Goal: Information Seeking & Learning: Learn about a topic

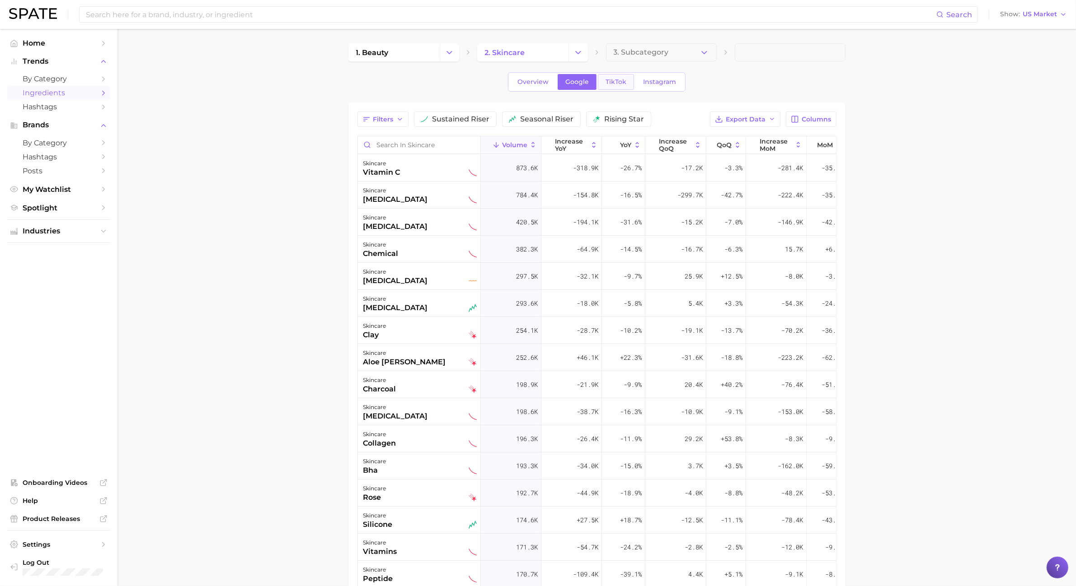
click at [614, 80] on span "TikTok" at bounding box center [615, 82] width 21 height 8
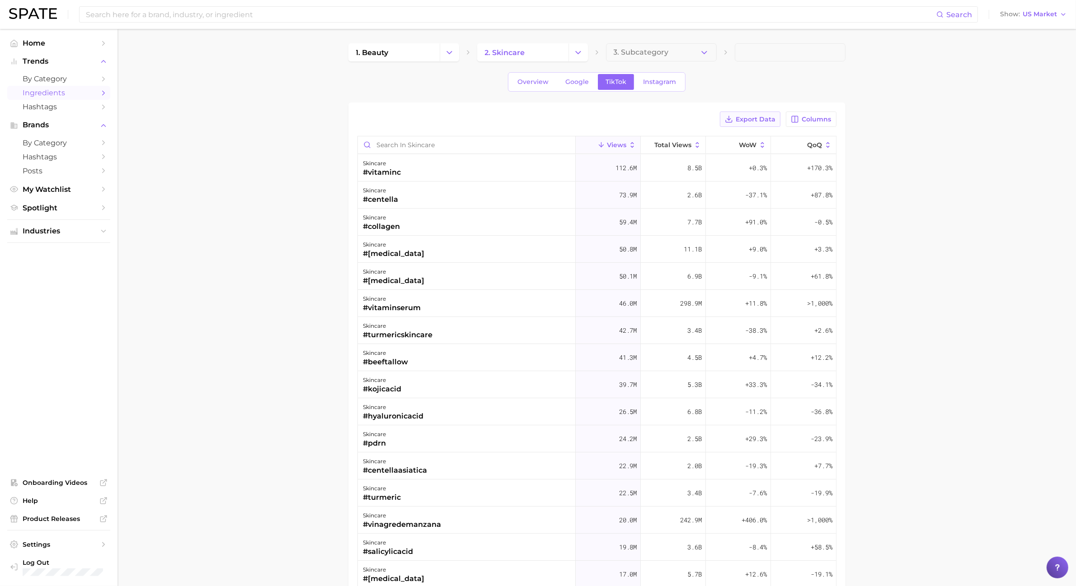
click at [731, 117] on icon at bounding box center [729, 119] width 8 height 8
click at [819, 123] on button "Columns" at bounding box center [811, 119] width 50 height 15
click at [703, 169] on rect at bounding box center [702, 167] width 8 height 8
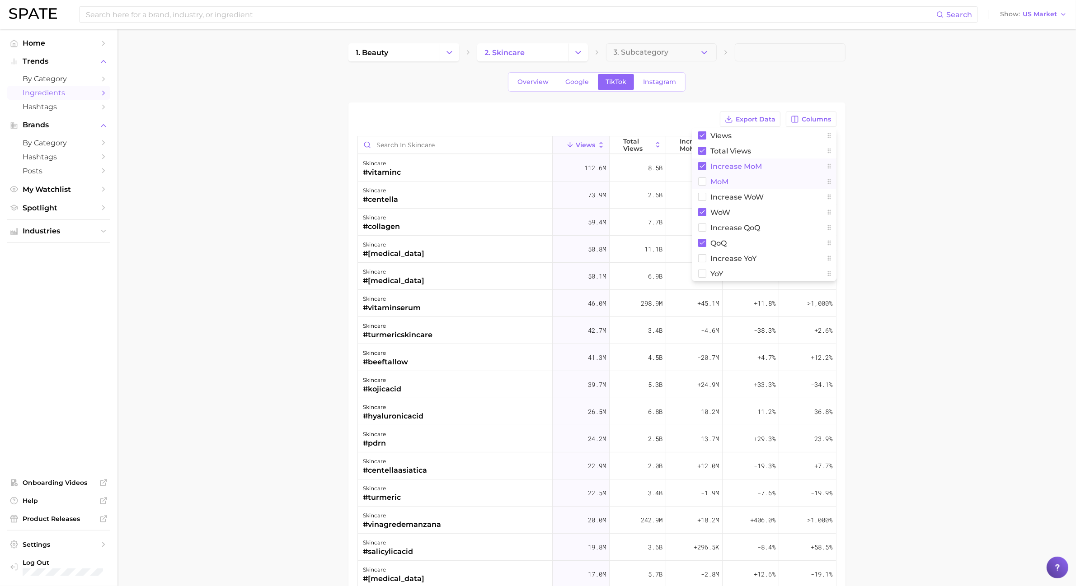
click at [704, 179] on icon at bounding box center [702, 182] width 8 height 8
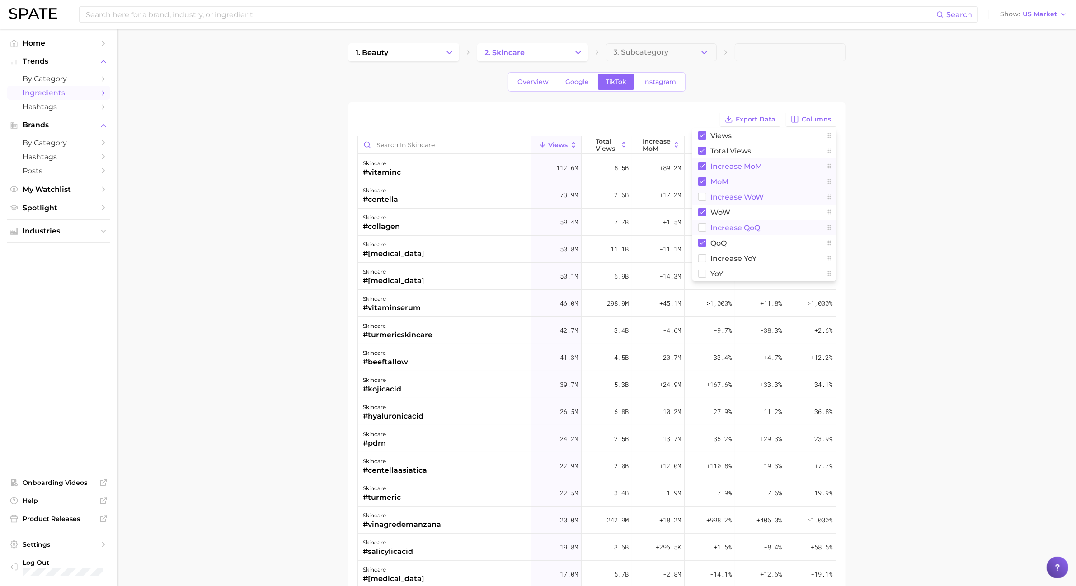
drag, startPoint x: 699, startPoint y: 200, endPoint x: 701, endPoint y: 222, distance: 22.2
click at [700, 200] on rect at bounding box center [702, 197] width 8 height 8
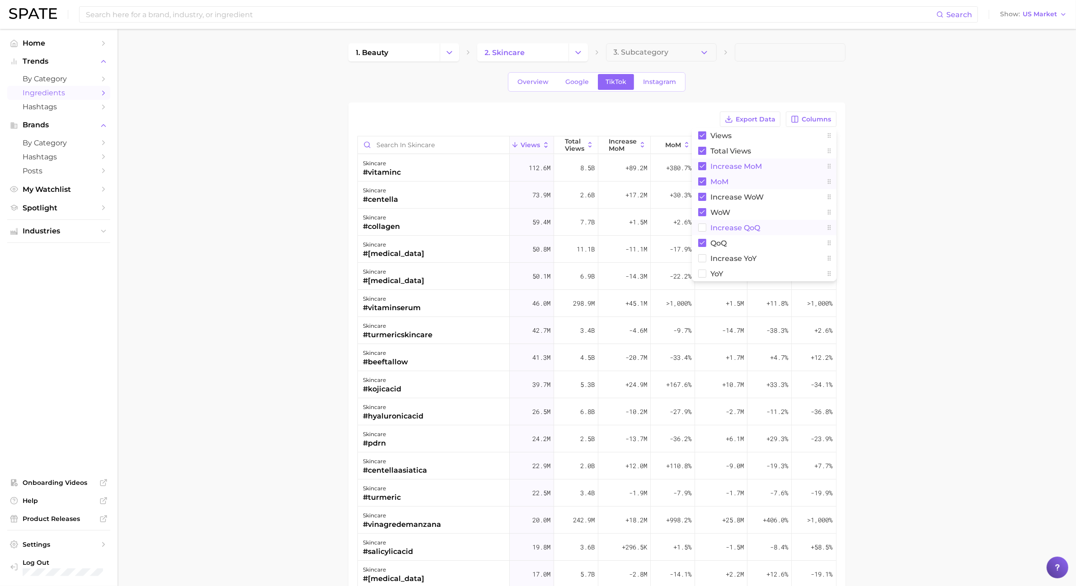
click at [701, 228] on rect at bounding box center [702, 228] width 8 height 8
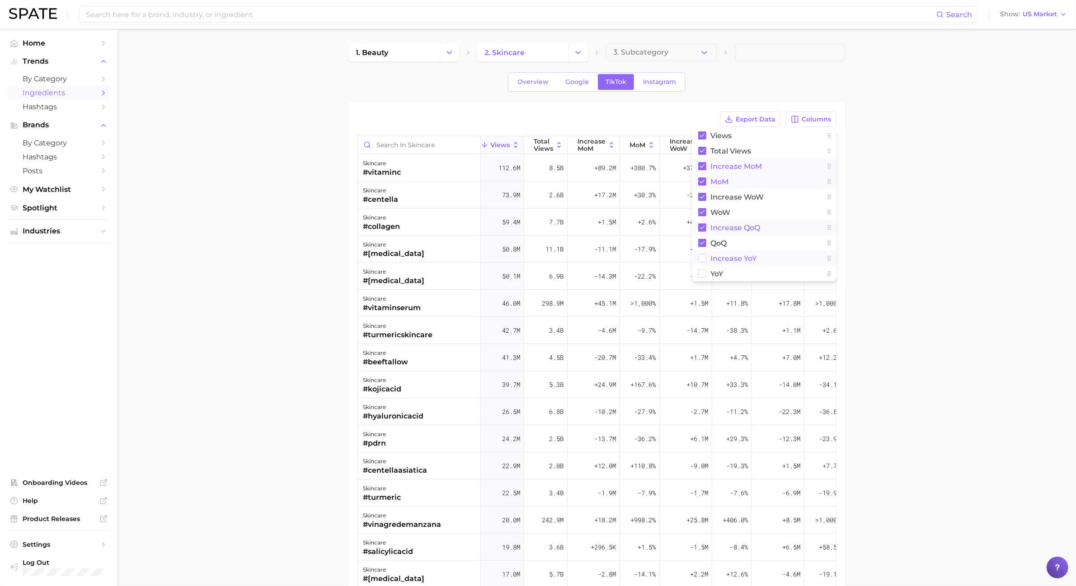
click at [701, 262] on rect at bounding box center [702, 259] width 8 height 8
click at [701, 276] on rect at bounding box center [702, 274] width 8 height 8
click at [939, 235] on main "1. beauty 2. skincare 3. Subcategory Overview Google TikTok Instagram Export Da…" at bounding box center [596, 403] width 958 height 748
click at [738, 113] on button "Export Data" at bounding box center [750, 119] width 61 height 15
click at [905, 222] on main "1. beauty 2. skincare 3. Subcategory Overview Google TikTok Instagram Export Da…" at bounding box center [596, 403] width 958 height 748
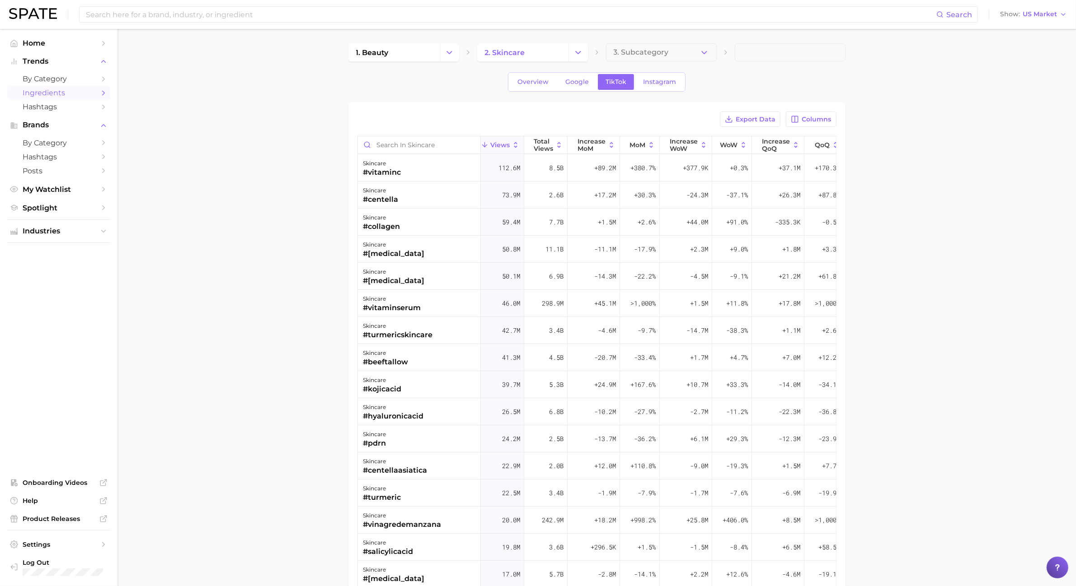
click at [688, 87] on div "Overview Google TikTok Instagram" at bounding box center [596, 81] width 497 height 19
click at [675, 84] on link "Instagram" at bounding box center [659, 82] width 48 height 16
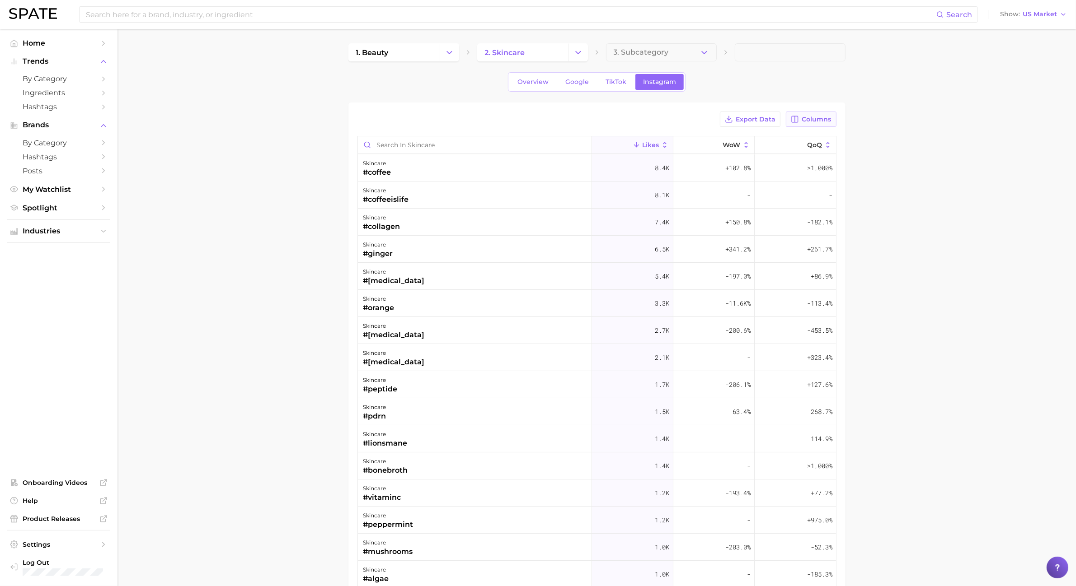
click at [809, 117] on span "Columns" at bounding box center [816, 120] width 29 height 8
click at [734, 155] on span "Increase MoM" at bounding box center [737, 151] width 52 height 8
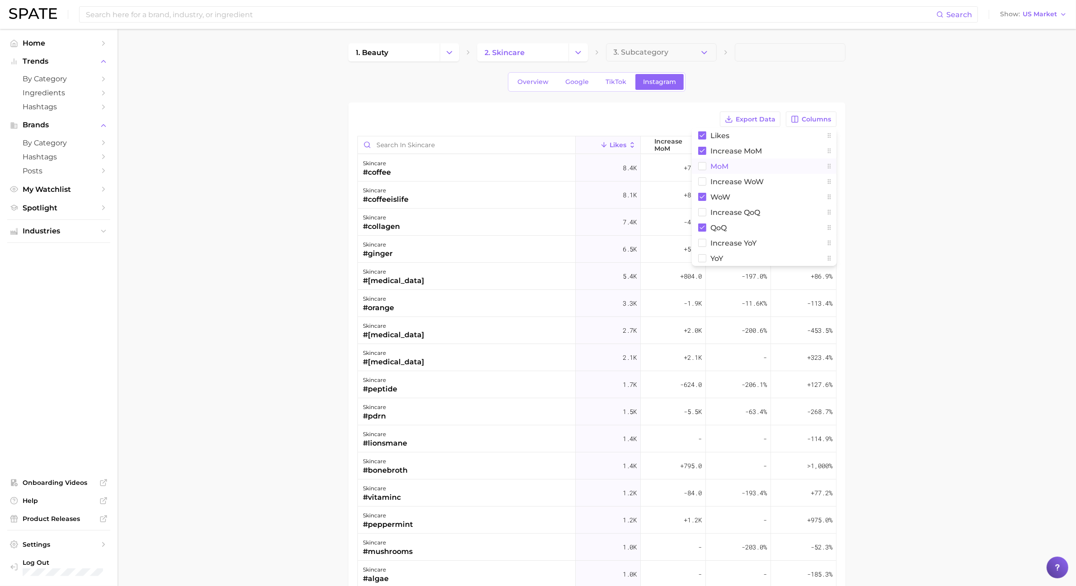
click at [722, 168] on span "MoM" at bounding box center [720, 167] width 18 height 8
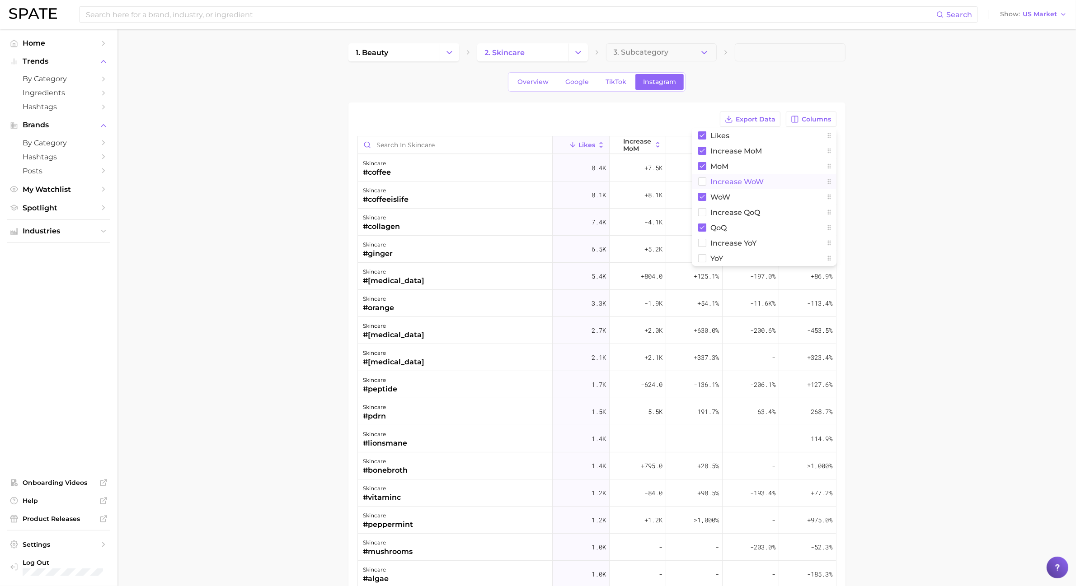
click at [722, 179] on span "Increase WoW" at bounding box center [737, 182] width 53 height 8
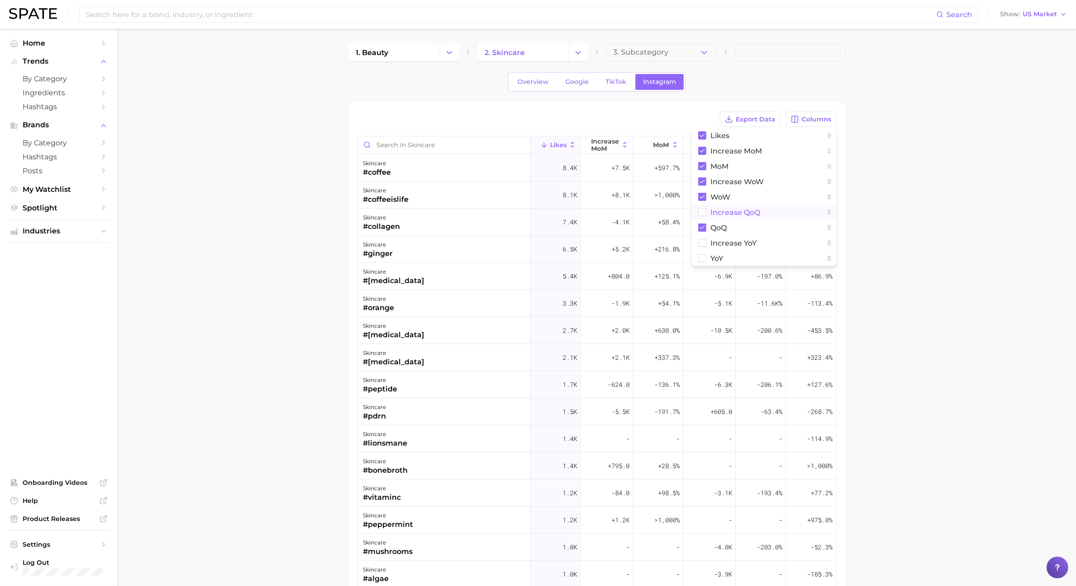
click at [733, 211] on span "Increase QoQ" at bounding box center [736, 213] width 50 height 8
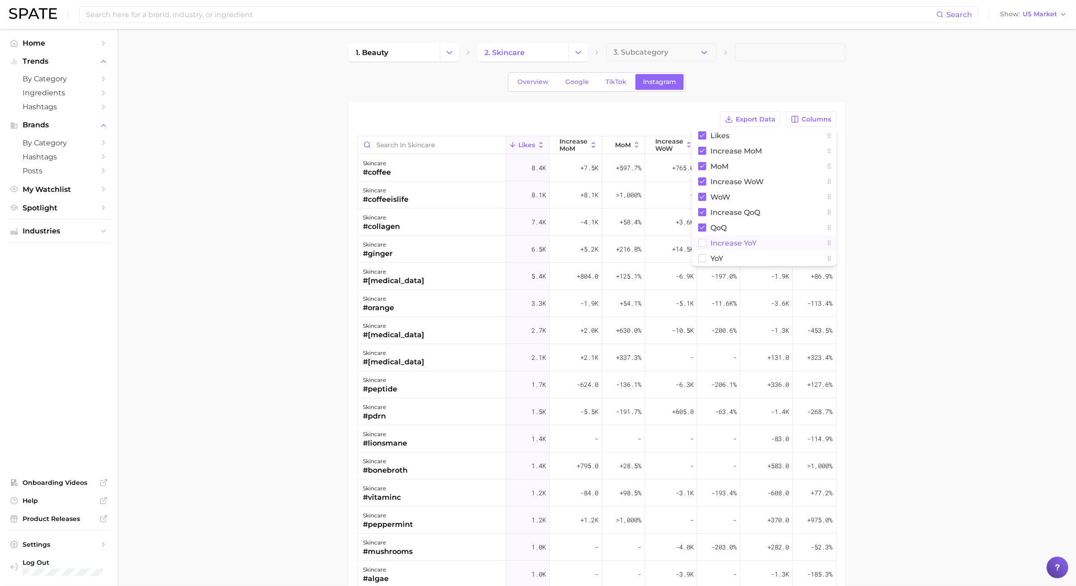
click at [726, 240] on span "Increase YoY" at bounding box center [734, 243] width 46 height 8
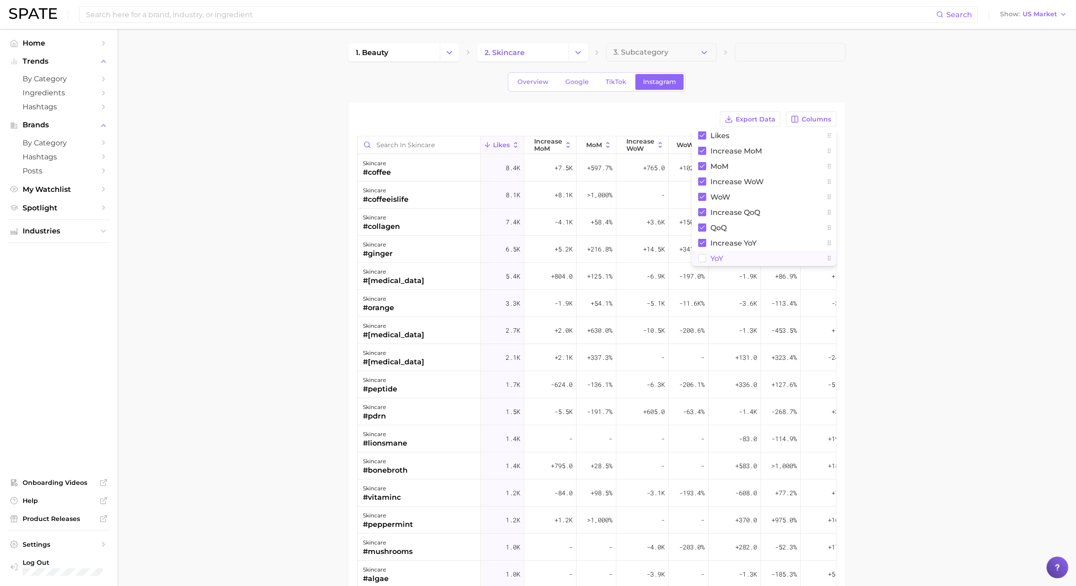
click at [715, 256] on span "YoY" at bounding box center [717, 259] width 13 height 8
click at [751, 122] on span "Export Data" at bounding box center [756, 120] width 40 height 8
click at [889, 179] on main "1. beauty 2. skincare 3. Subcategory Overview Google TikTok Instagram Export Da…" at bounding box center [596, 403] width 958 height 748
click at [577, 46] on button "Change Category" at bounding box center [577, 52] width 19 height 18
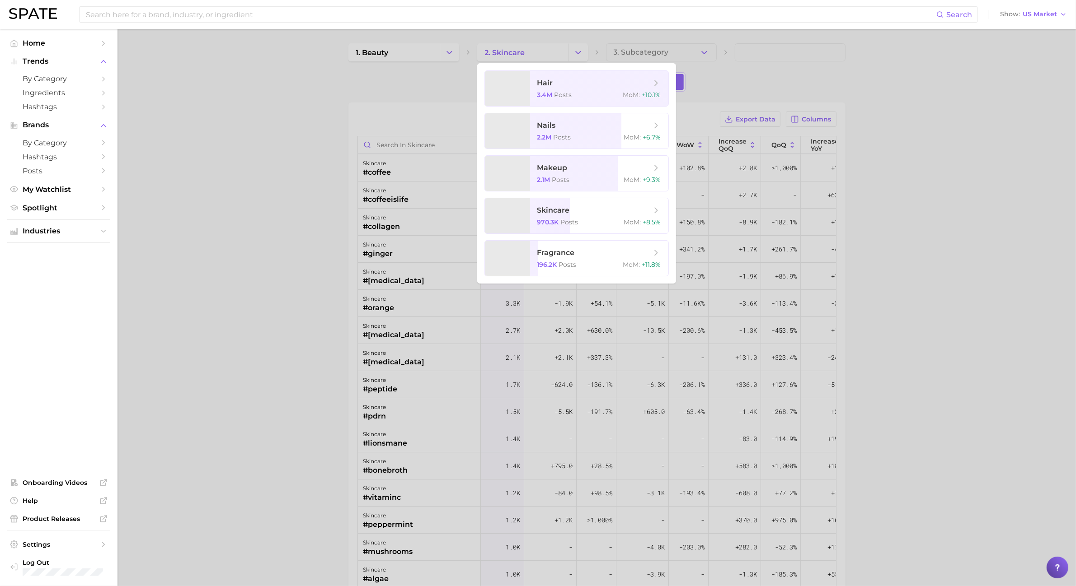
click at [435, 121] on div at bounding box center [538, 293] width 1076 height 586
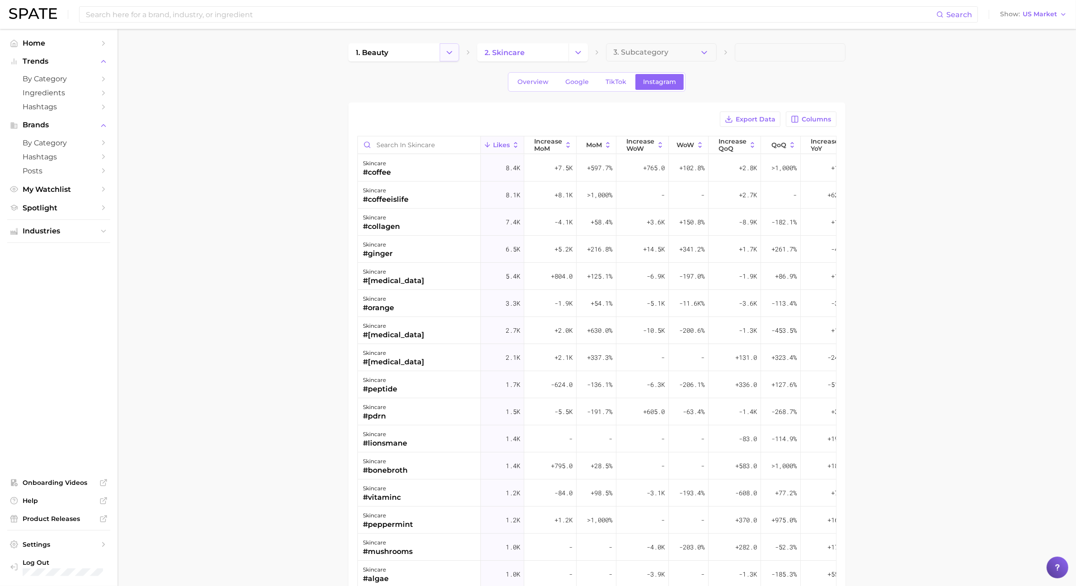
click at [448, 50] on icon "Change Category" at bounding box center [449, 52] width 9 height 9
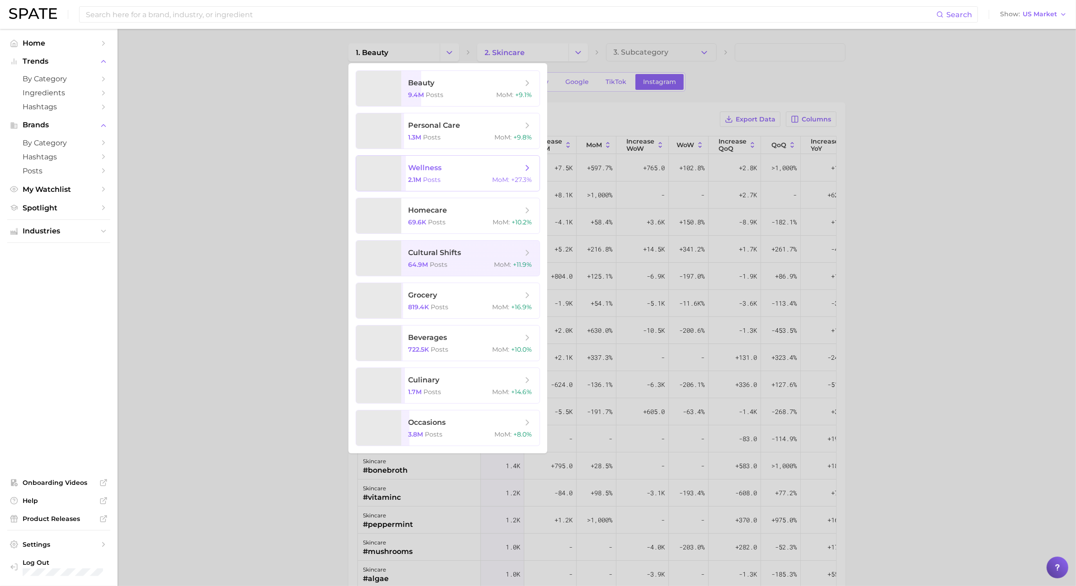
click at [462, 163] on span "wellness" at bounding box center [465, 168] width 114 height 10
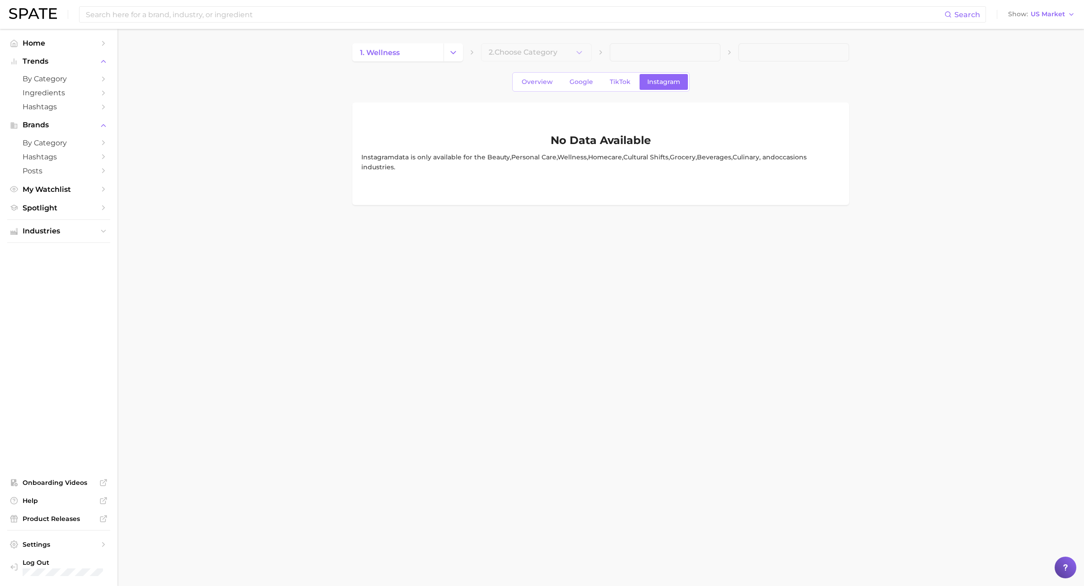
click at [515, 62] on div "1. wellness 2. Choose Category Overview Google TikTok Instagram No Data Availab…" at bounding box center [600, 124] width 497 height 162
click at [536, 91] on div "Overview Google TikTok Instagram" at bounding box center [601, 81] width 178 height 19
click at [536, 81] on span "Overview" at bounding box center [537, 82] width 31 height 8
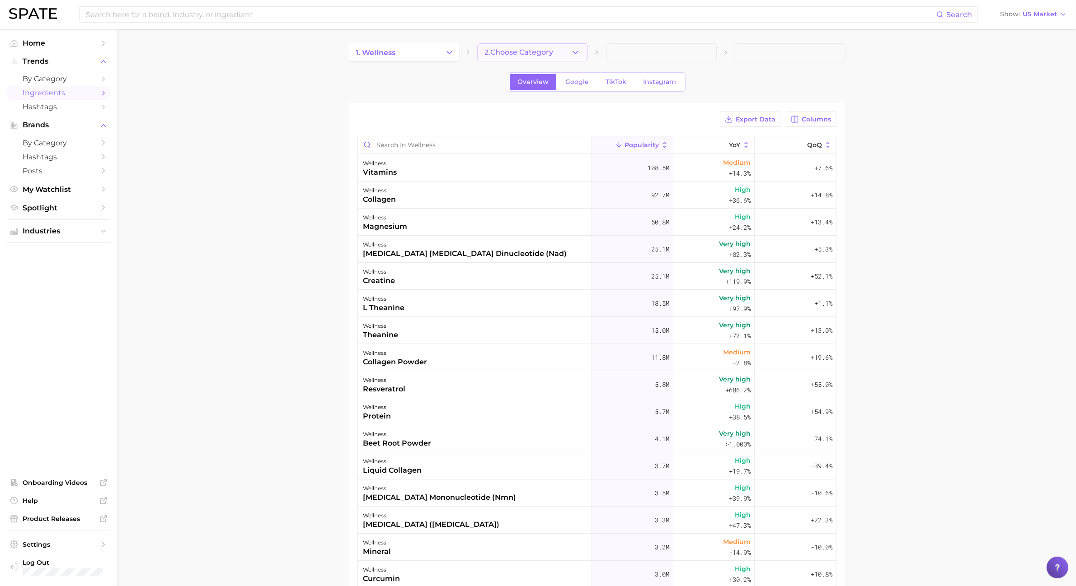
click at [512, 52] on span "2. Choose Category" at bounding box center [519, 52] width 69 height 8
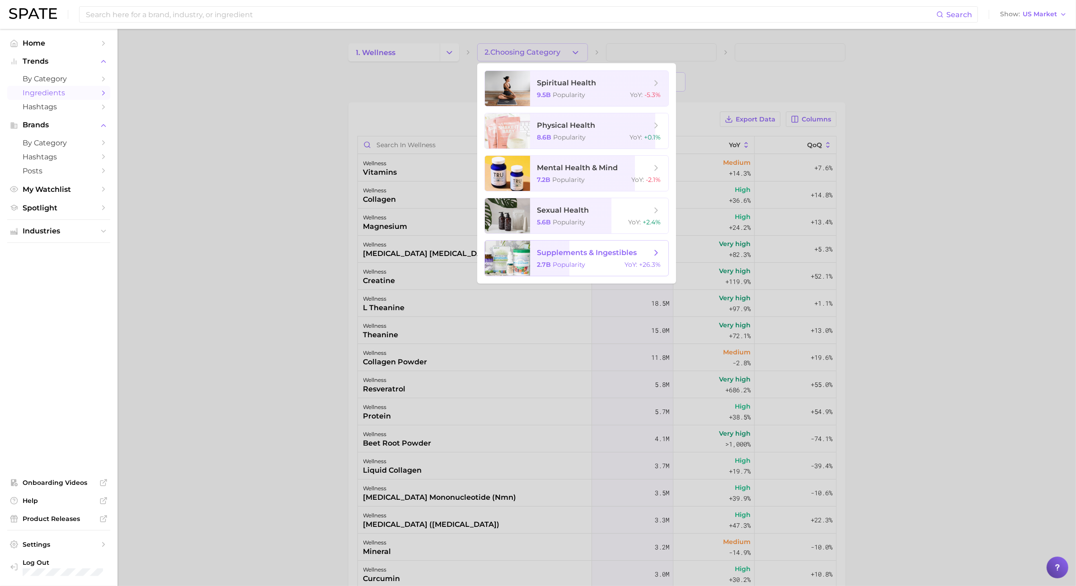
click at [587, 269] on span "supplements & ingestibles 2.7b Popularity YoY : +26.3%" at bounding box center [599, 258] width 138 height 35
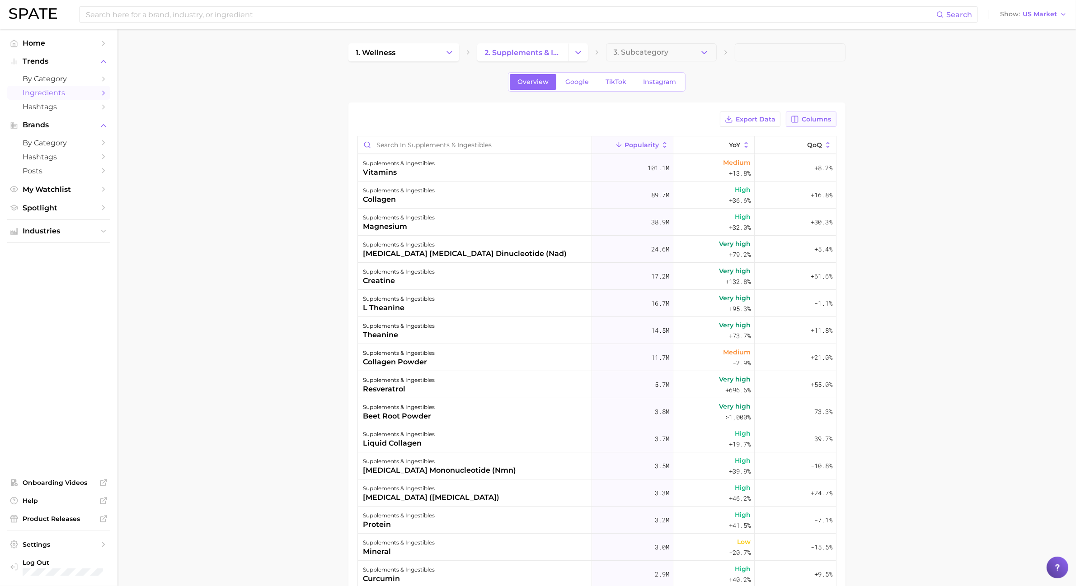
click at [811, 123] on span "Columns" at bounding box center [816, 120] width 29 height 8
click at [733, 168] on span "Increase YoY" at bounding box center [734, 167] width 46 height 8
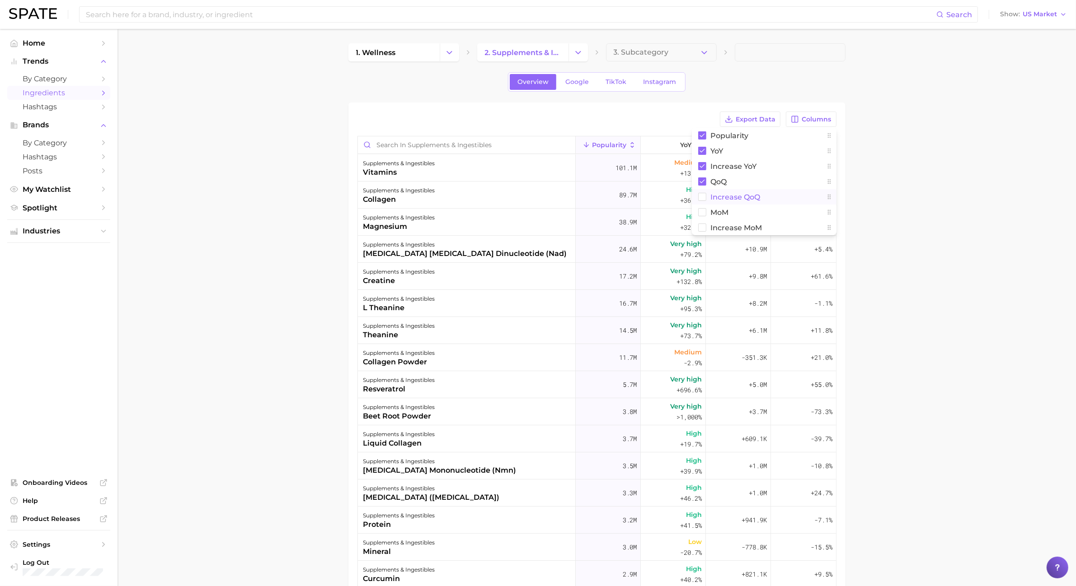
click at [729, 192] on button "Increase QoQ" at bounding box center [764, 196] width 145 height 15
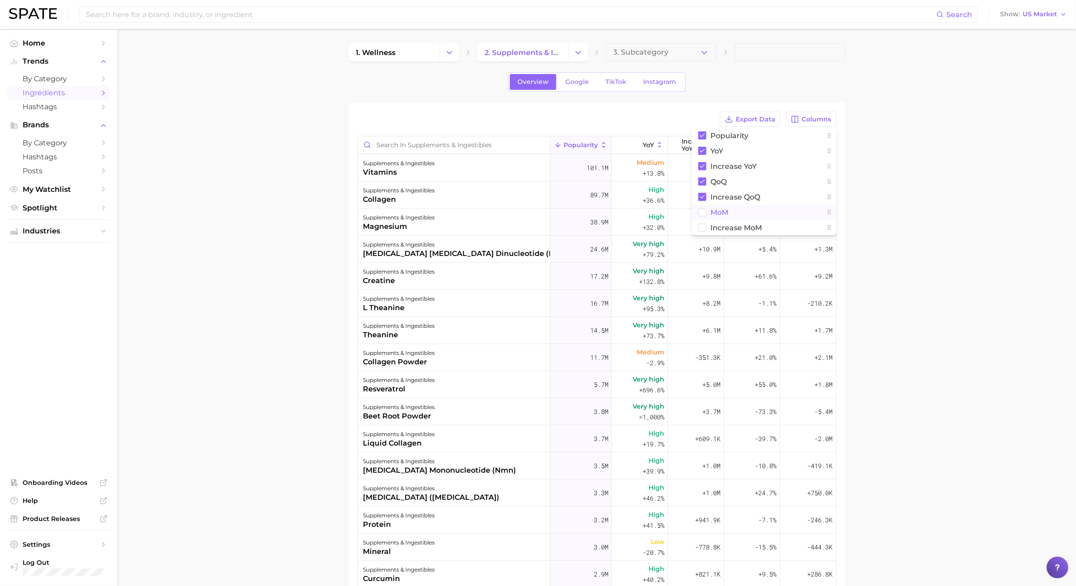
click at [727, 211] on span "MoM" at bounding box center [720, 213] width 18 height 8
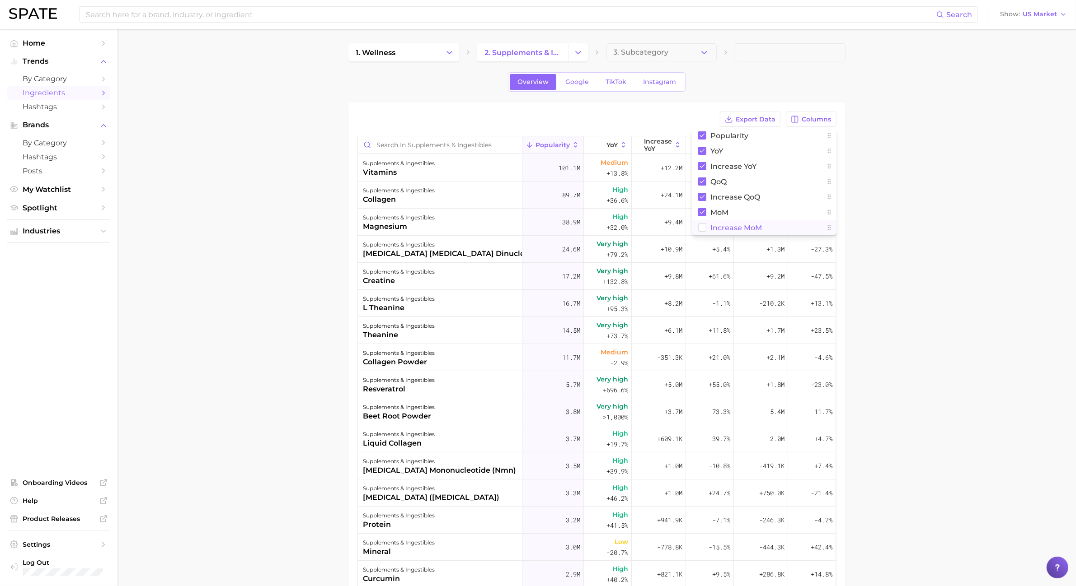
click at [726, 226] on span "Increase MoM" at bounding box center [737, 228] width 52 height 8
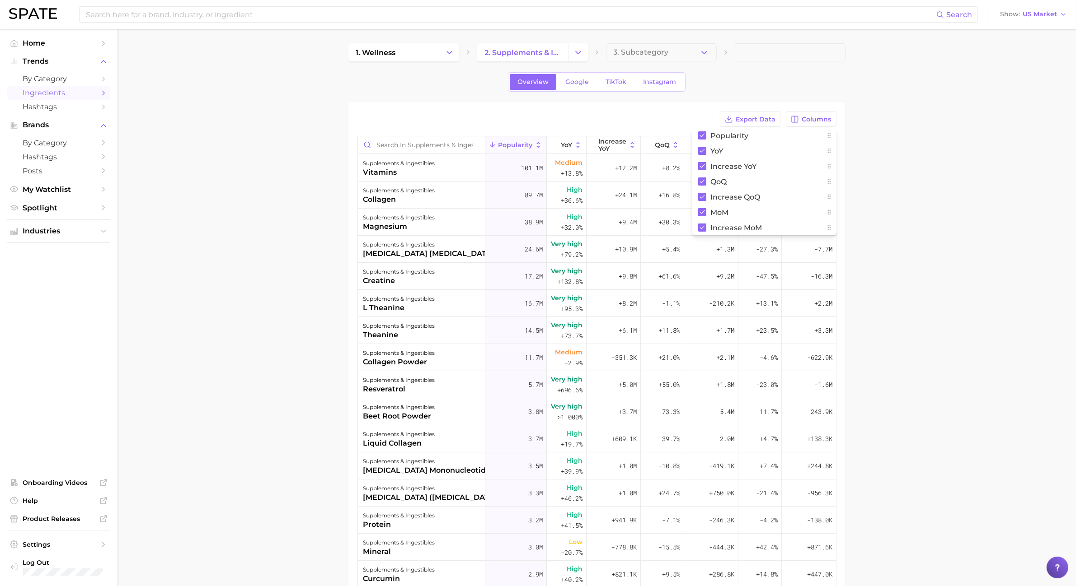
click at [921, 174] on main "1. wellness 2. supplements & ingestibles 3. Subcategory Overview Google TikTok …" at bounding box center [596, 403] width 958 height 748
click at [750, 128] on div "Export Data Columns Popularity YoY Increase YoY QoQ Increase QoQ MoM Increase M…" at bounding box center [596, 417] width 479 height 611
click at [756, 114] on button "Export Data" at bounding box center [750, 119] width 61 height 15
click at [575, 90] on div "Overview Google TikTok Instagram" at bounding box center [597, 81] width 178 height 19
click at [575, 89] on link "Google" at bounding box center [577, 82] width 39 height 16
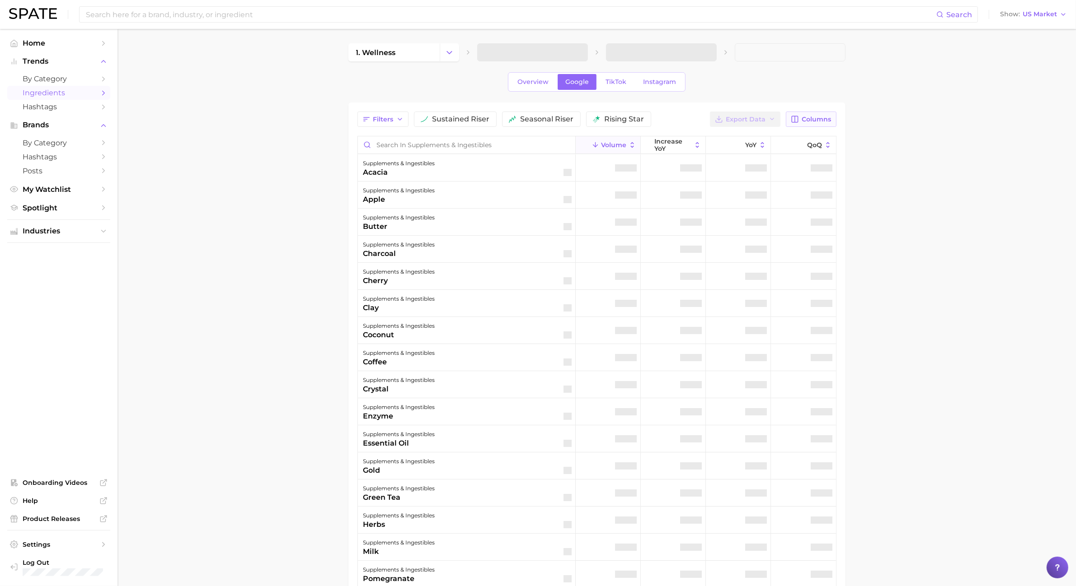
click at [793, 118] on icon "button" at bounding box center [795, 119] width 8 height 8
click at [708, 183] on button "increase QoQ" at bounding box center [764, 181] width 145 height 15
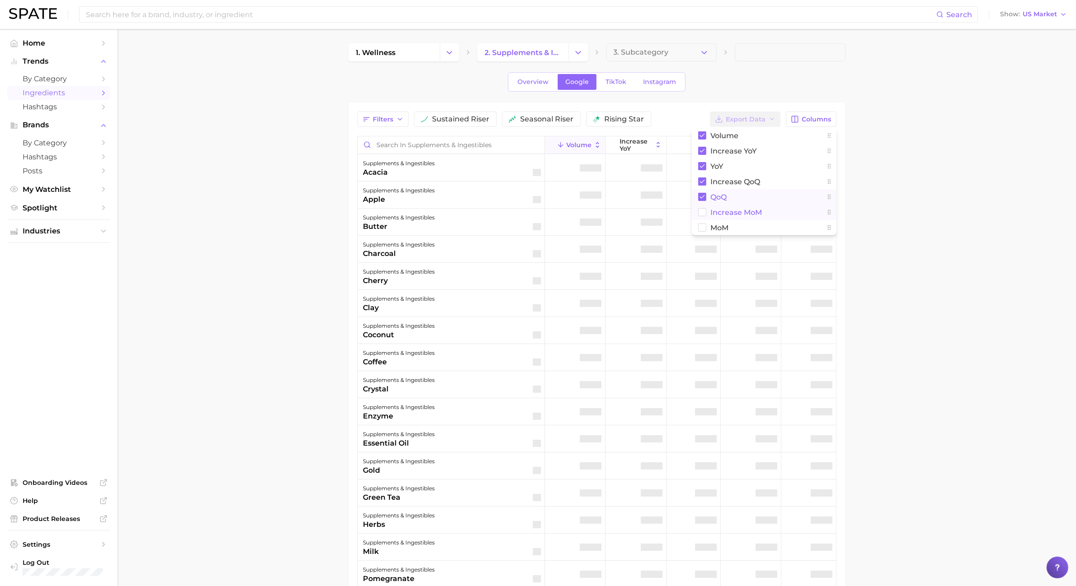
click at [702, 211] on rect at bounding box center [702, 213] width 8 height 8
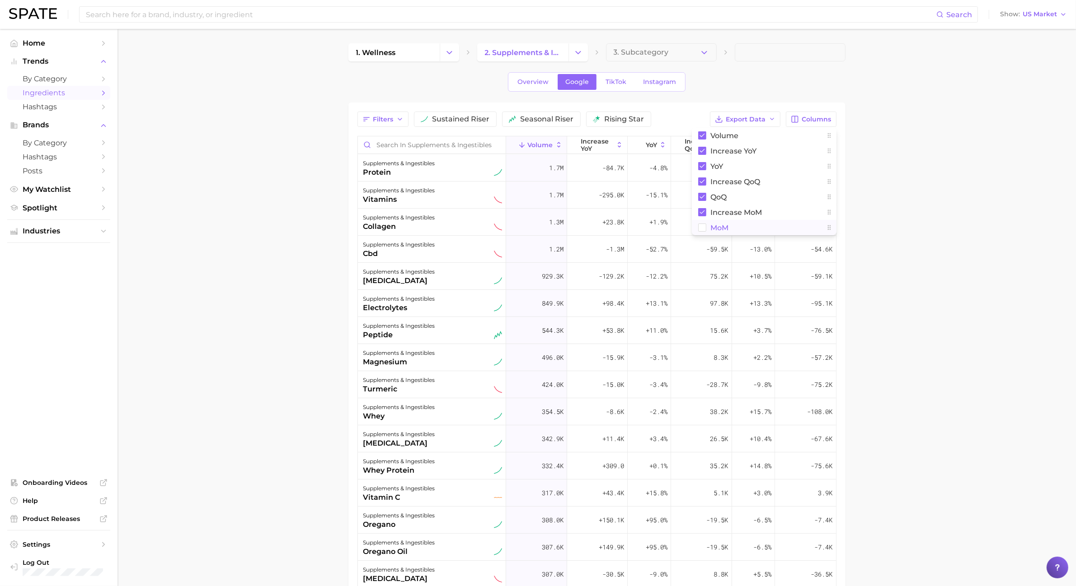
click at [703, 226] on rect at bounding box center [702, 228] width 8 height 8
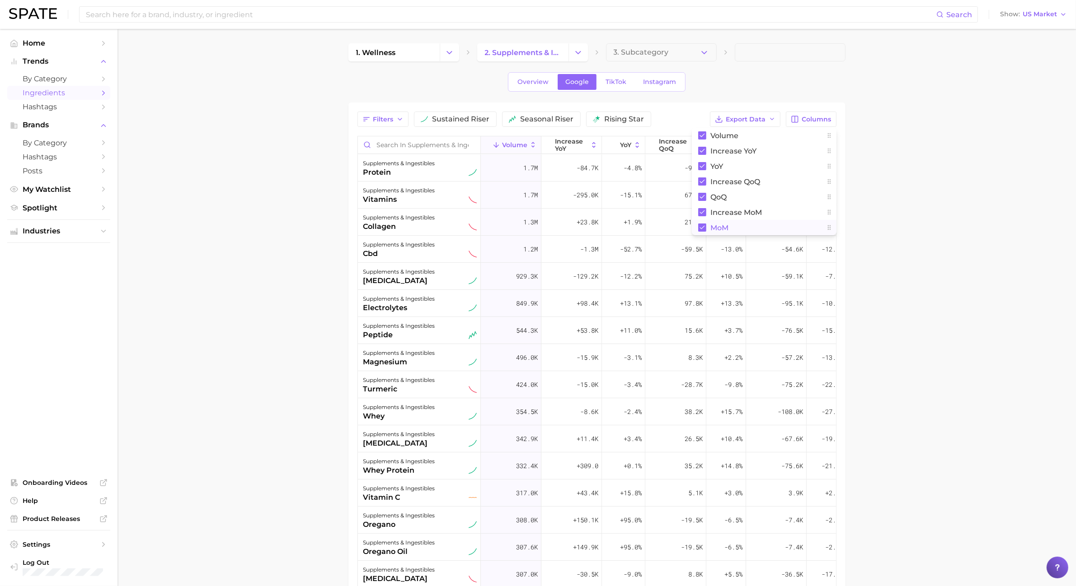
click at [942, 215] on main "1. wellness 2. supplements & ingestibles 3. Subcategory Overview Google TikTok …" at bounding box center [596, 403] width 958 height 748
click at [772, 120] on polyline "button" at bounding box center [772, 119] width 4 height 2
click at [747, 138] on button "Table Data CSV" at bounding box center [730, 136] width 99 height 16
click at [486, 118] on span "sustained riser" at bounding box center [460, 119] width 57 height 7
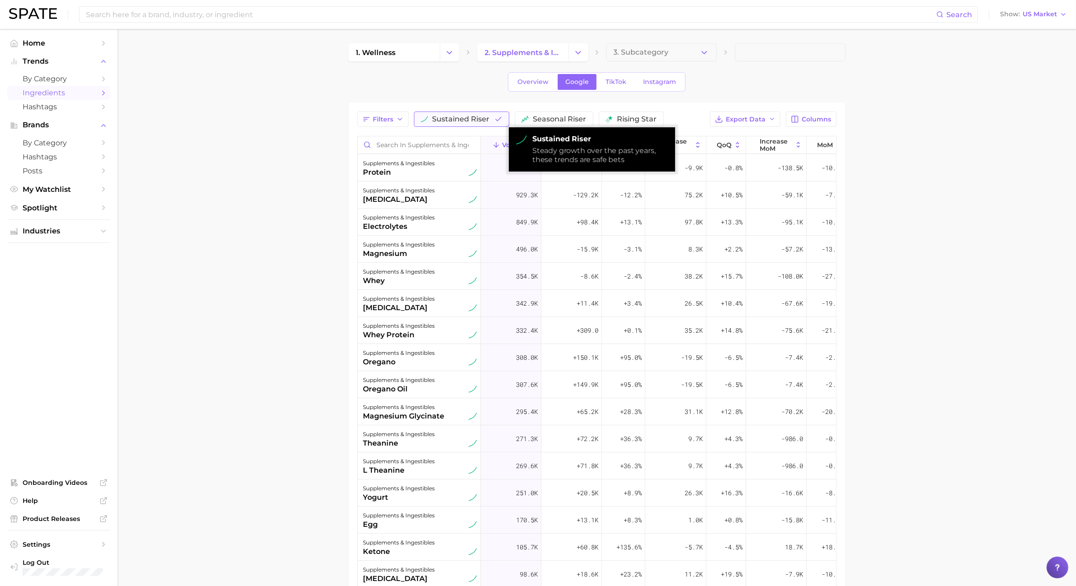
click at [486, 119] on span "sustained riser" at bounding box center [460, 119] width 57 height 7
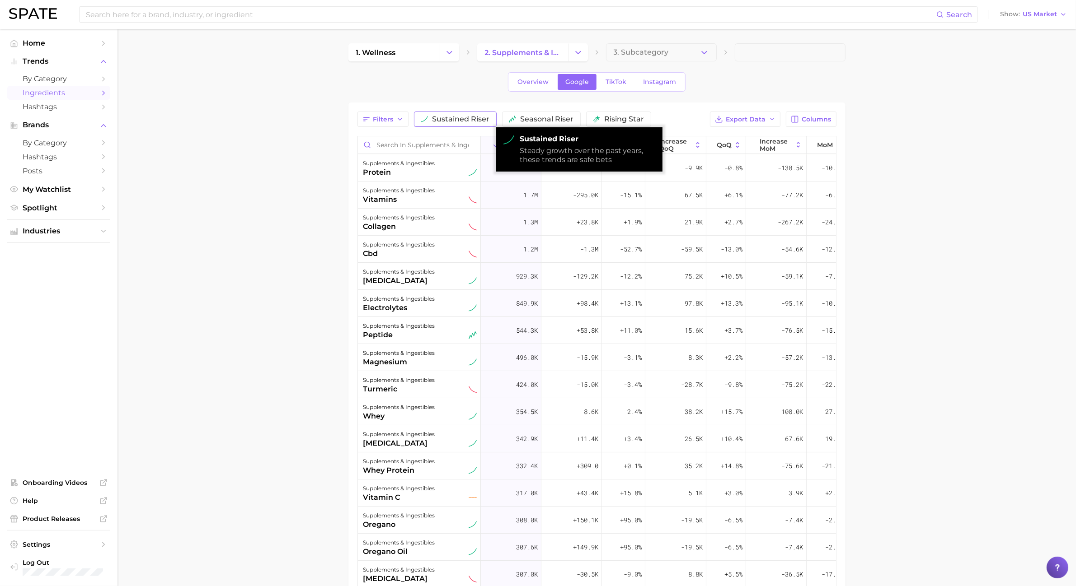
click at [486, 119] on span "sustained riser" at bounding box center [460, 119] width 57 height 7
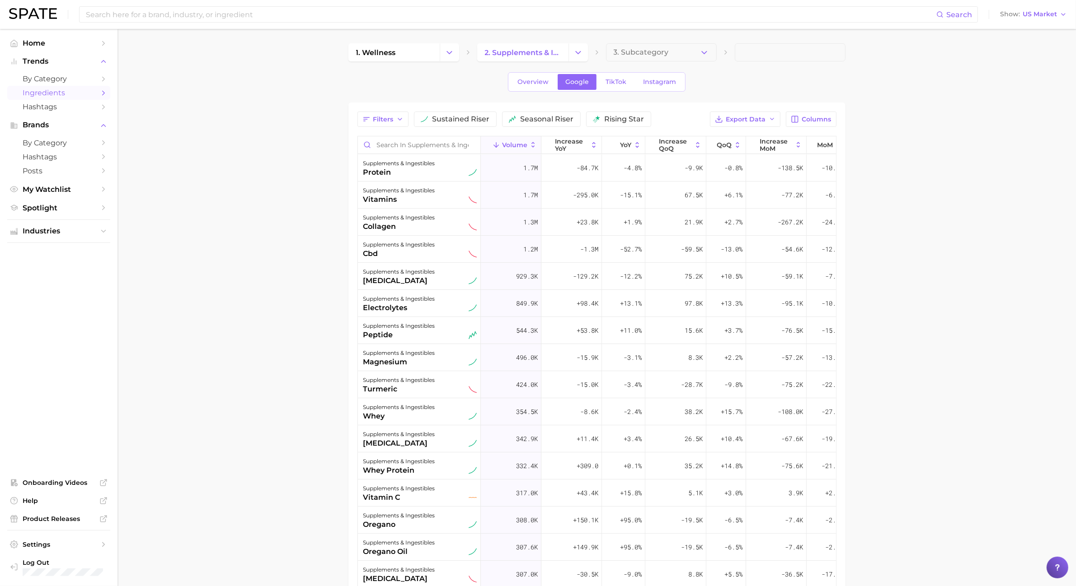
click at [913, 53] on main "1. wellness 2. supplements & ingestibles 3. Subcategory Overview Google TikTok …" at bounding box center [596, 403] width 958 height 748
click at [601, 93] on div "1. wellness 2. supplements & ingestibles 3. Subcategory Overview Google TikTok …" at bounding box center [596, 387] width 497 height 688
click at [602, 89] on link "TikTok" at bounding box center [616, 82] width 36 height 16
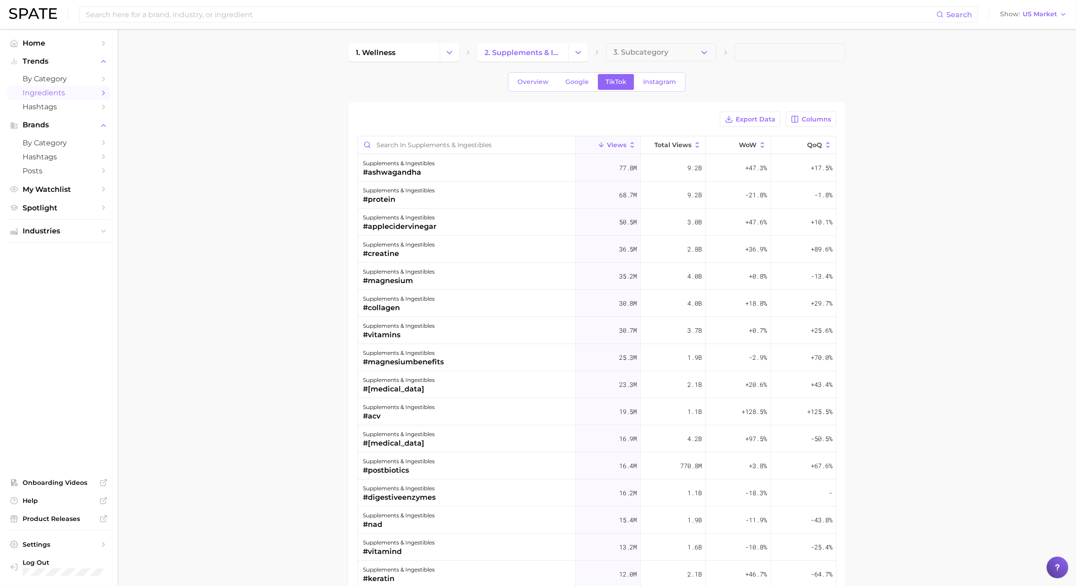
click at [812, 129] on div "Export Data Columns Views Total Views WoW QoQ supplements & ingestibles #ashwag…" at bounding box center [596, 417] width 479 height 611
click at [811, 126] on button "Columns" at bounding box center [811, 119] width 50 height 15
click at [741, 167] on span "increase MoM" at bounding box center [737, 167] width 52 height 8
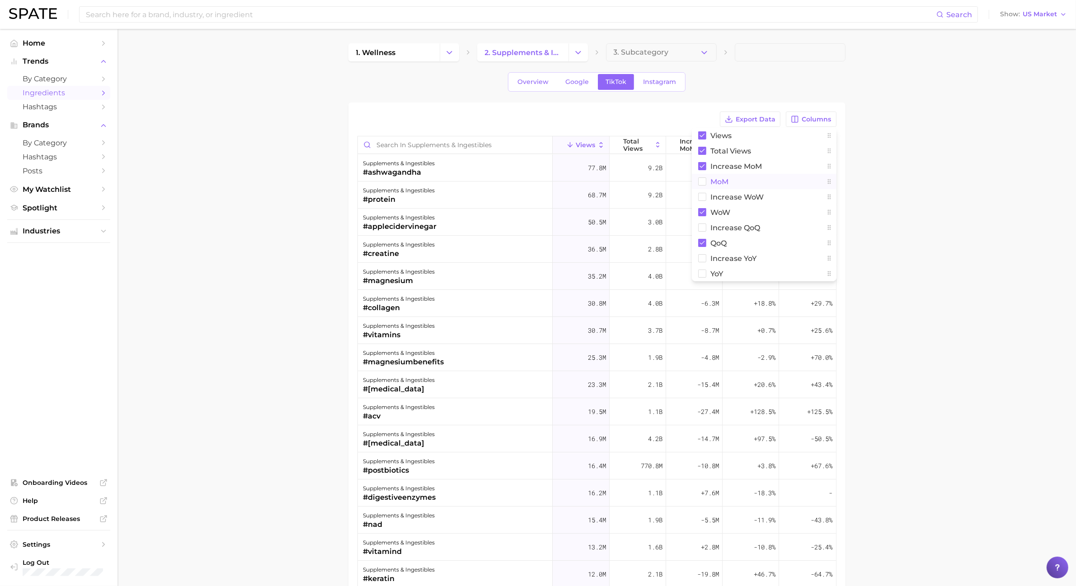
click at [732, 179] on button "MoM" at bounding box center [764, 181] width 145 height 15
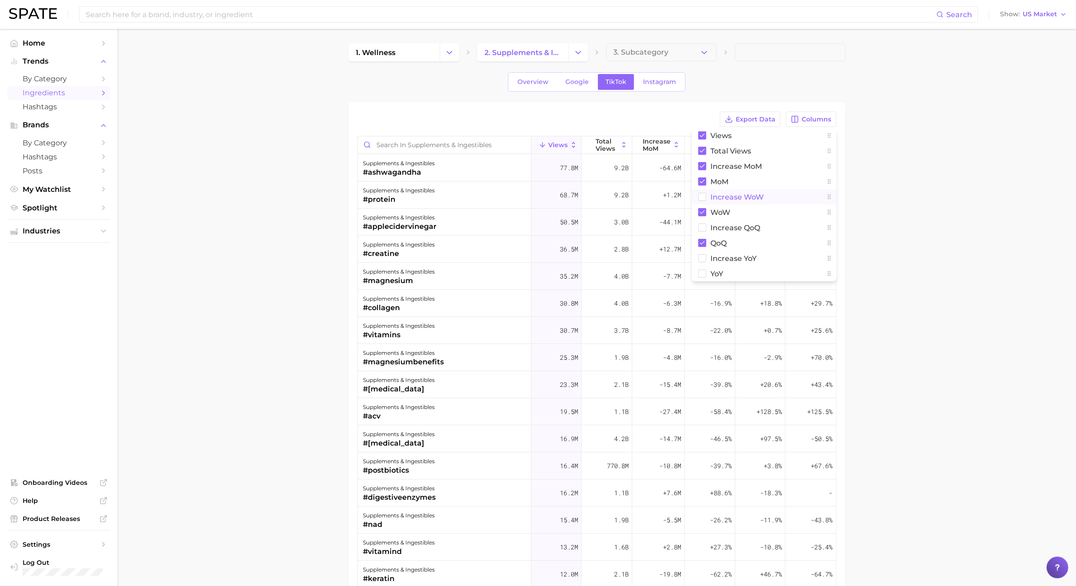
click at [733, 192] on button "Increase WoW" at bounding box center [764, 196] width 145 height 15
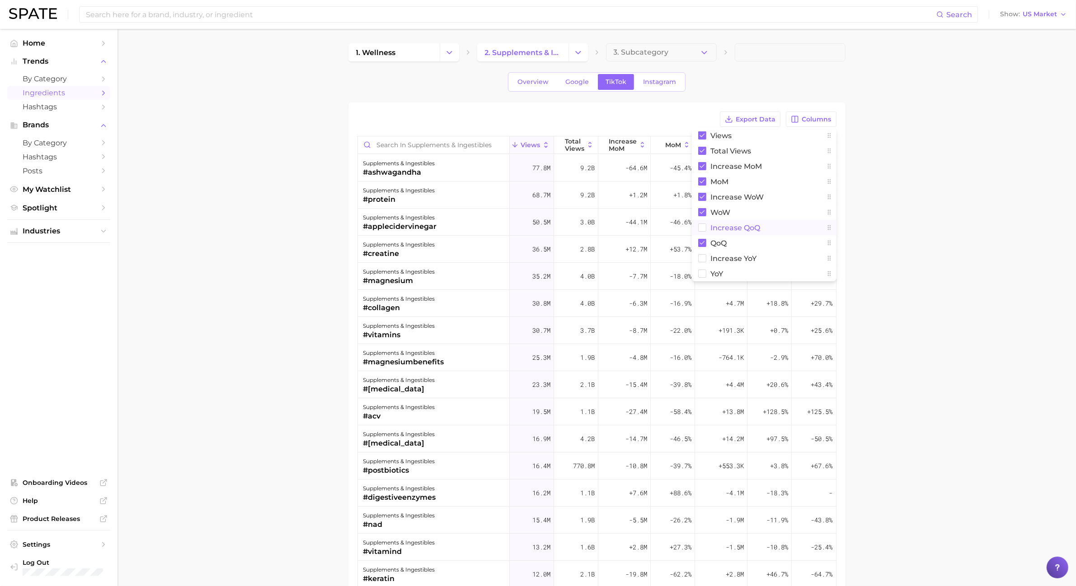
click at [721, 233] on button "increase QoQ" at bounding box center [764, 227] width 145 height 15
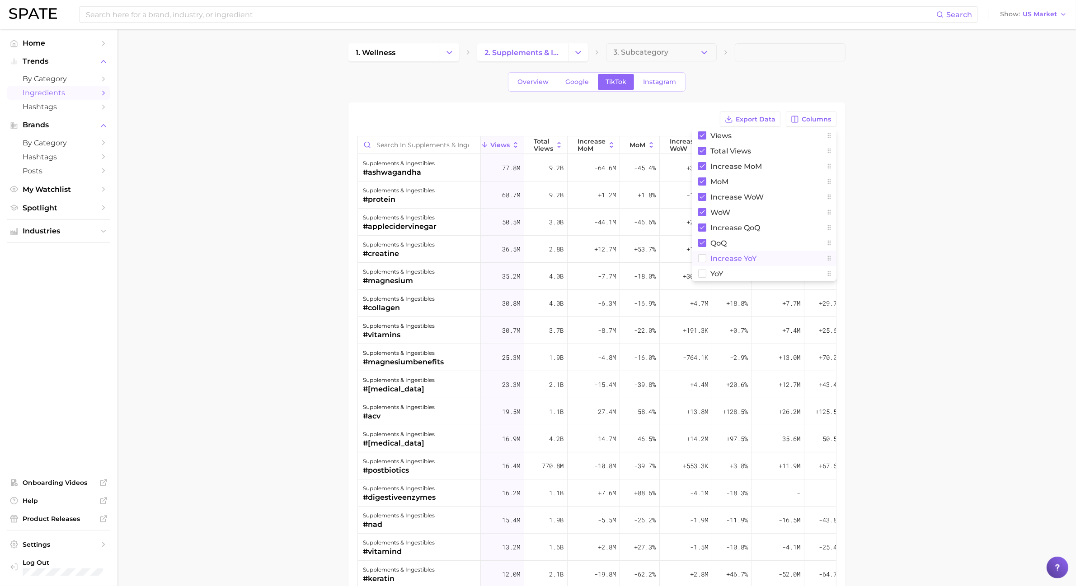
click at [724, 265] on button "increase YoY" at bounding box center [764, 258] width 145 height 15
click at [718, 276] on span "YoY" at bounding box center [717, 274] width 13 height 8
click at [749, 116] on span "Export Data" at bounding box center [756, 120] width 40 height 8
click at [669, 74] on link "Instagram" at bounding box center [659, 82] width 48 height 16
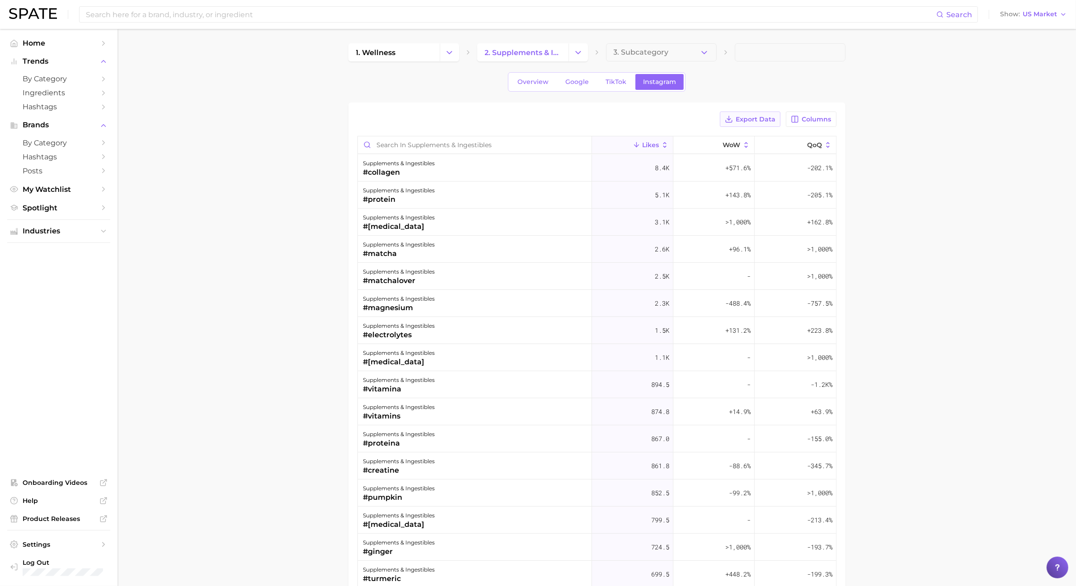
click at [755, 126] on button "Export Data" at bounding box center [750, 119] width 61 height 15
click at [919, 6] on div "Search" at bounding box center [528, 14] width 899 height 16
click at [812, 118] on span "Columns" at bounding box center [816, 120] width 29 height 8
click at [743, 154] on span "Increase MoM" at bounding box center [737, 151] width 52 height 8
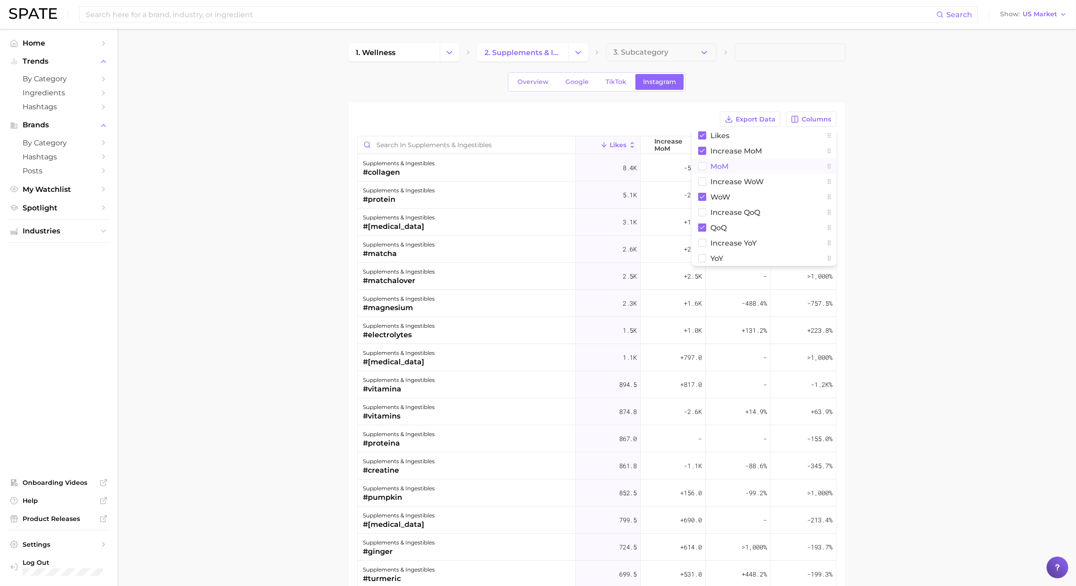
click at [726, 171] on button "MoM" at bounding box center [764, 166] width 145 height 15
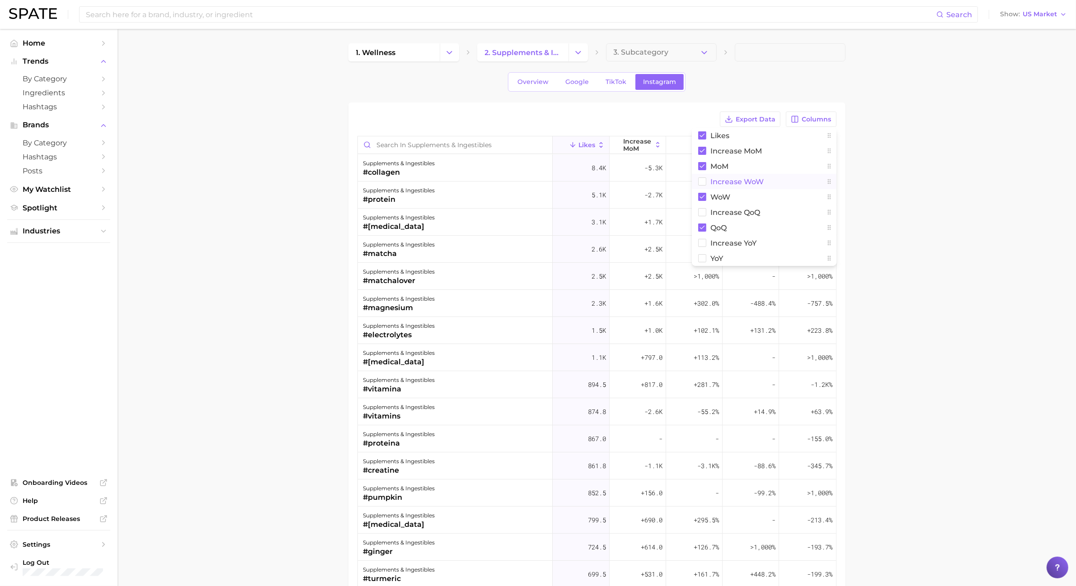
click at [729, 184] on span "Increase WoW" at bounding box center [737, 182] width 53 height 8
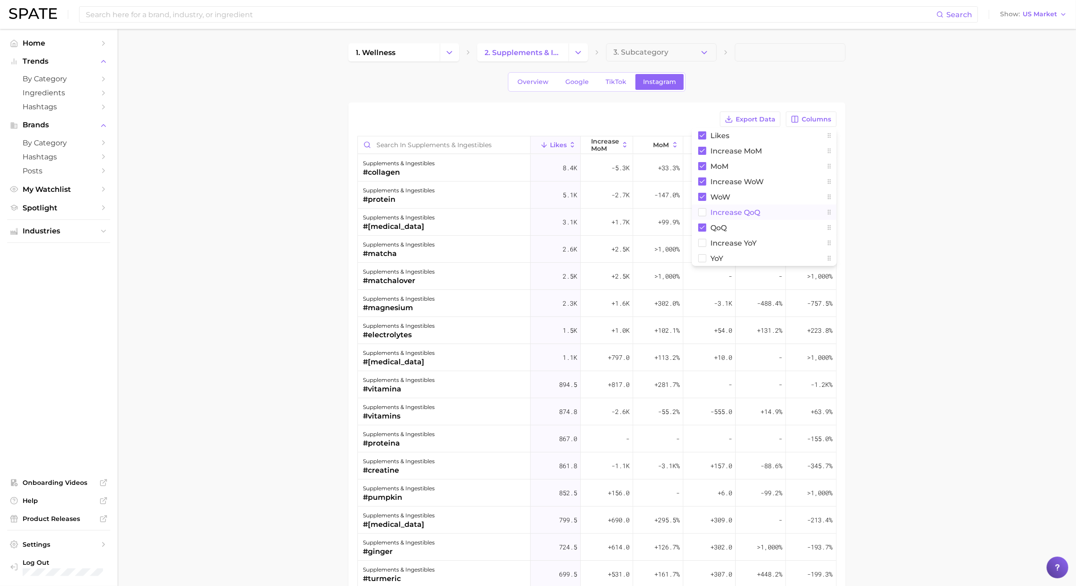
click at [726, 213] on span "Increase QoQ" at bounding box center [736, 213] width 50 height 8
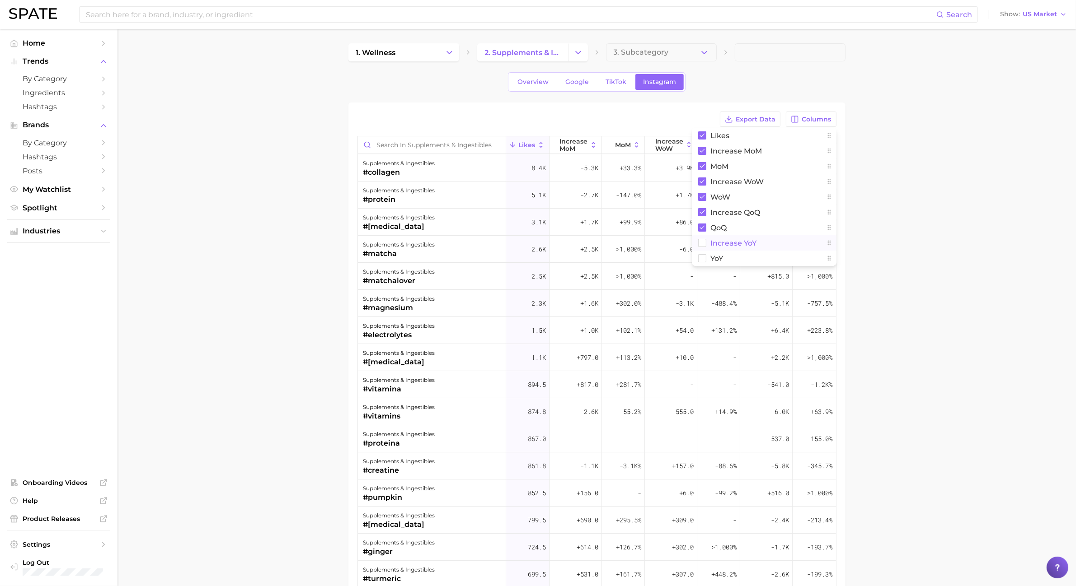
click at [723, 238] on button "Increase YoY" at bounding box center [764, 242] width 145 height 15
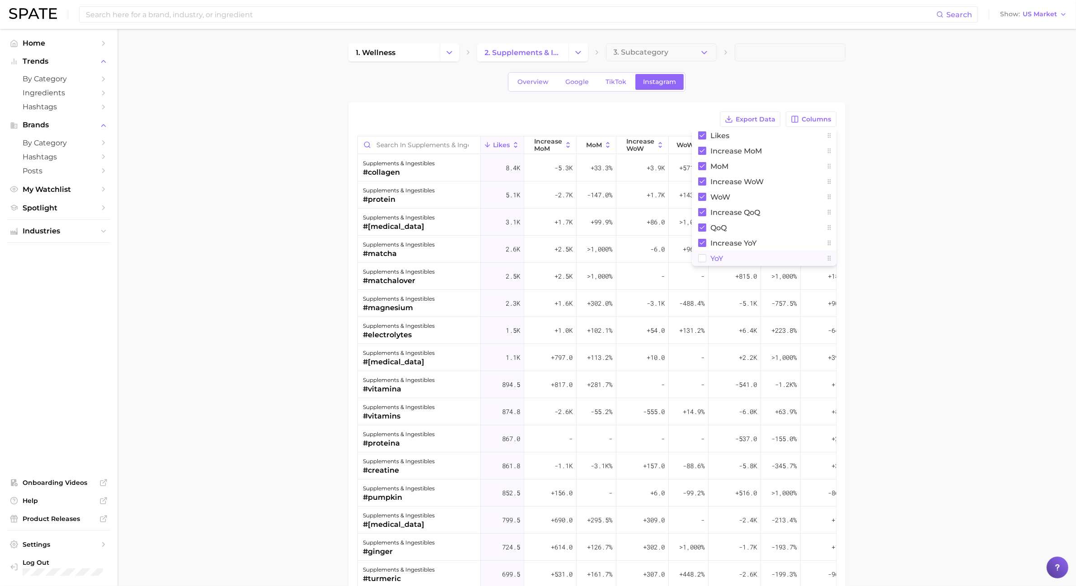
click at [717, 255] on span "YoY" at bounding box center [717, 259] width 13 height 8
click at [808, 104] on div "Export Data Columns Likes Increase MoM MoM Increase WoW WoW Increase QoQ QoQ In…" at bounding box center [596, 417] width 497 height 629
click at [752, 119] on span "Export Data" at bounding box center [756, 120] width 40 height 8
